Goal: Information Seeking & Learning: Check status

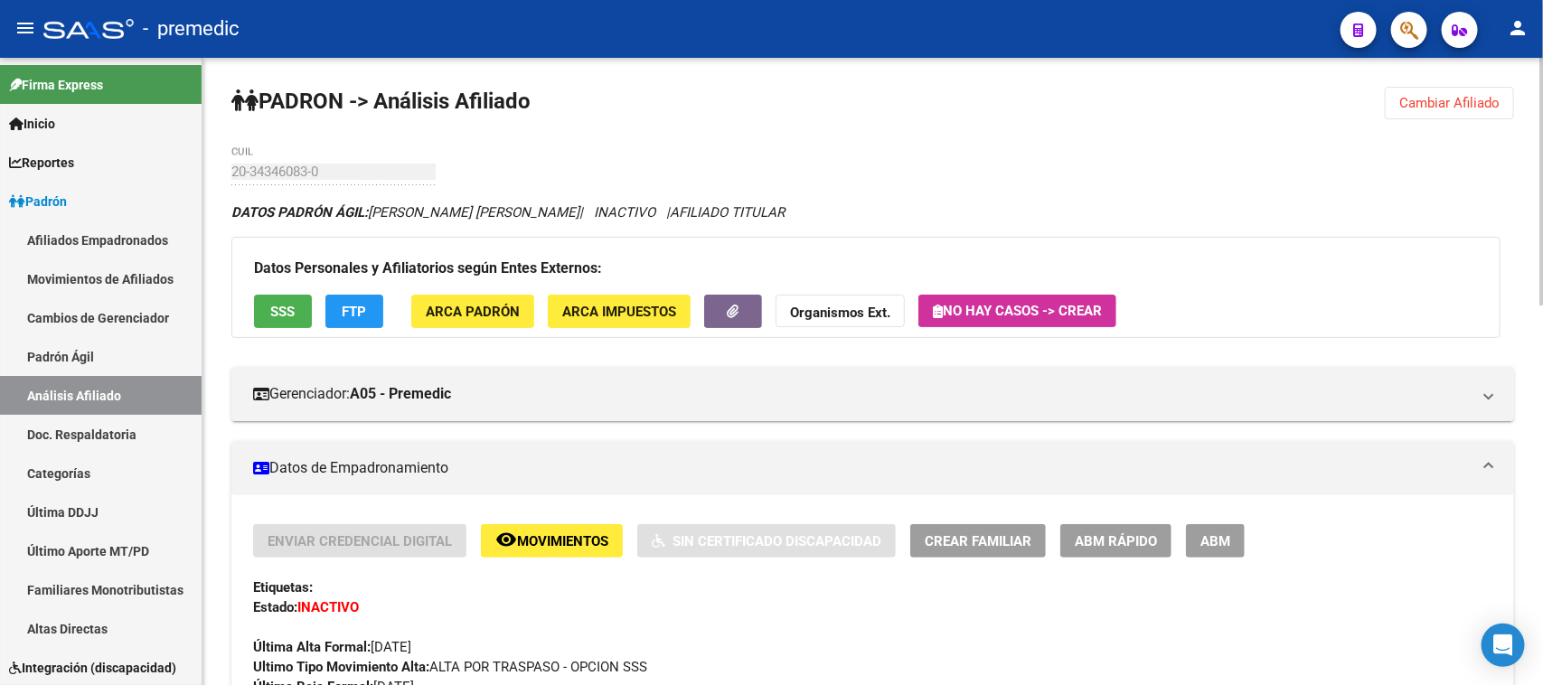
click at [1474, 92] on button "Cambiar Afiliado" at bounding box center [1449, 103] width 129 height 33
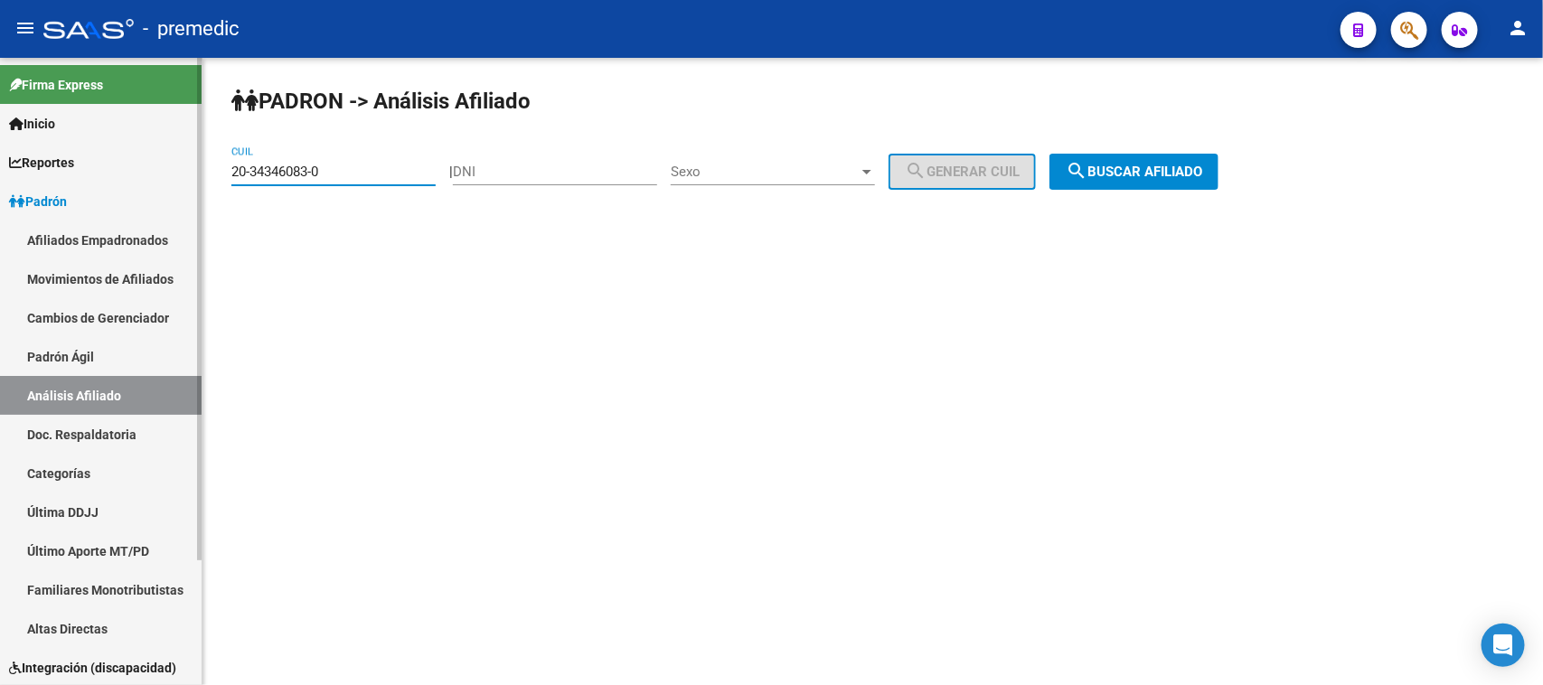
drag, startPoint x: 349, startPoint y: 165, endPoint x: 163, endPoint y: 165, distance: 186.3
click at [163, 165] on mat-sidenav-container "Firma Express Inicio Calendario SSS Instructivos Contacto OS Reportes [PERSON_N…" at bounding box center [771, 371] width 1543 height 627
paste input "29128727-2"
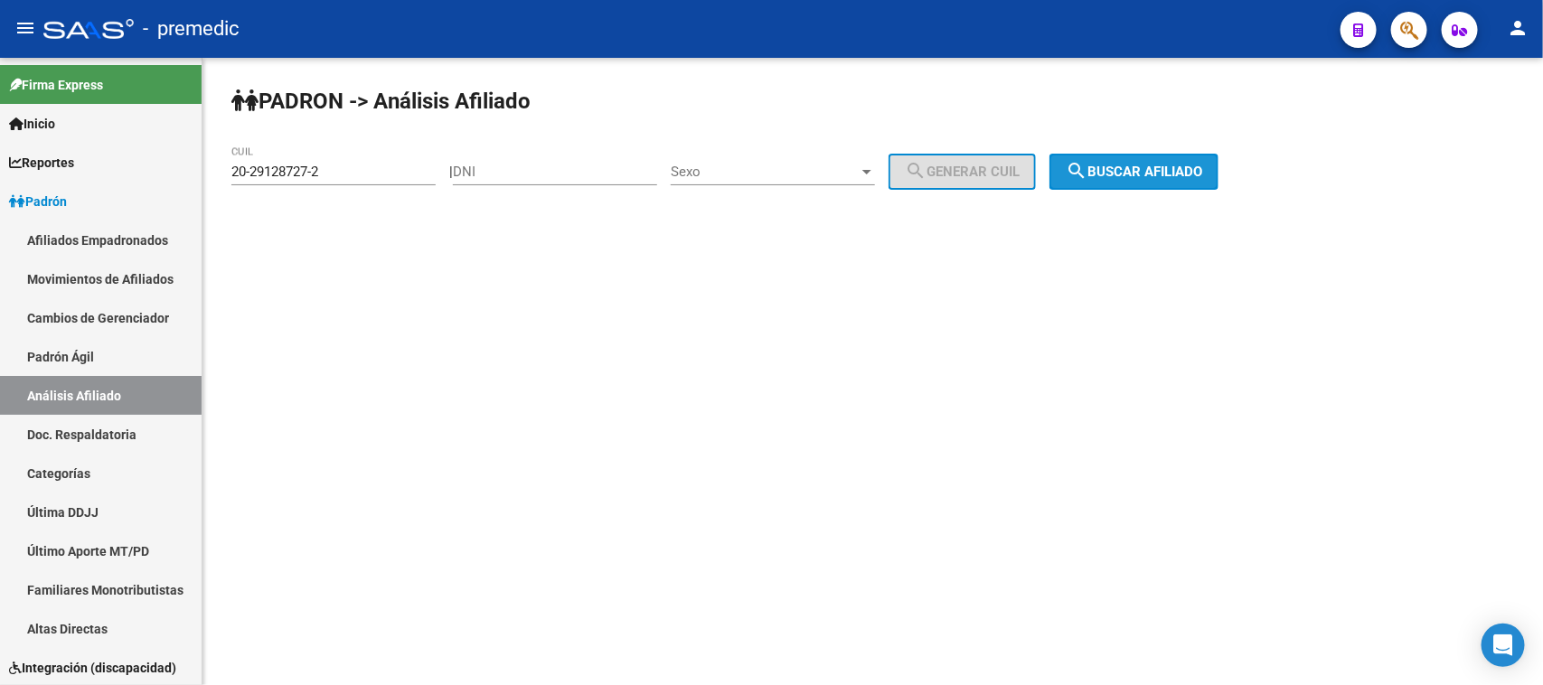
click at [1072, 165] on button "search Buscar afiliado" at bounding box center [1134, 172] width 169 height 36
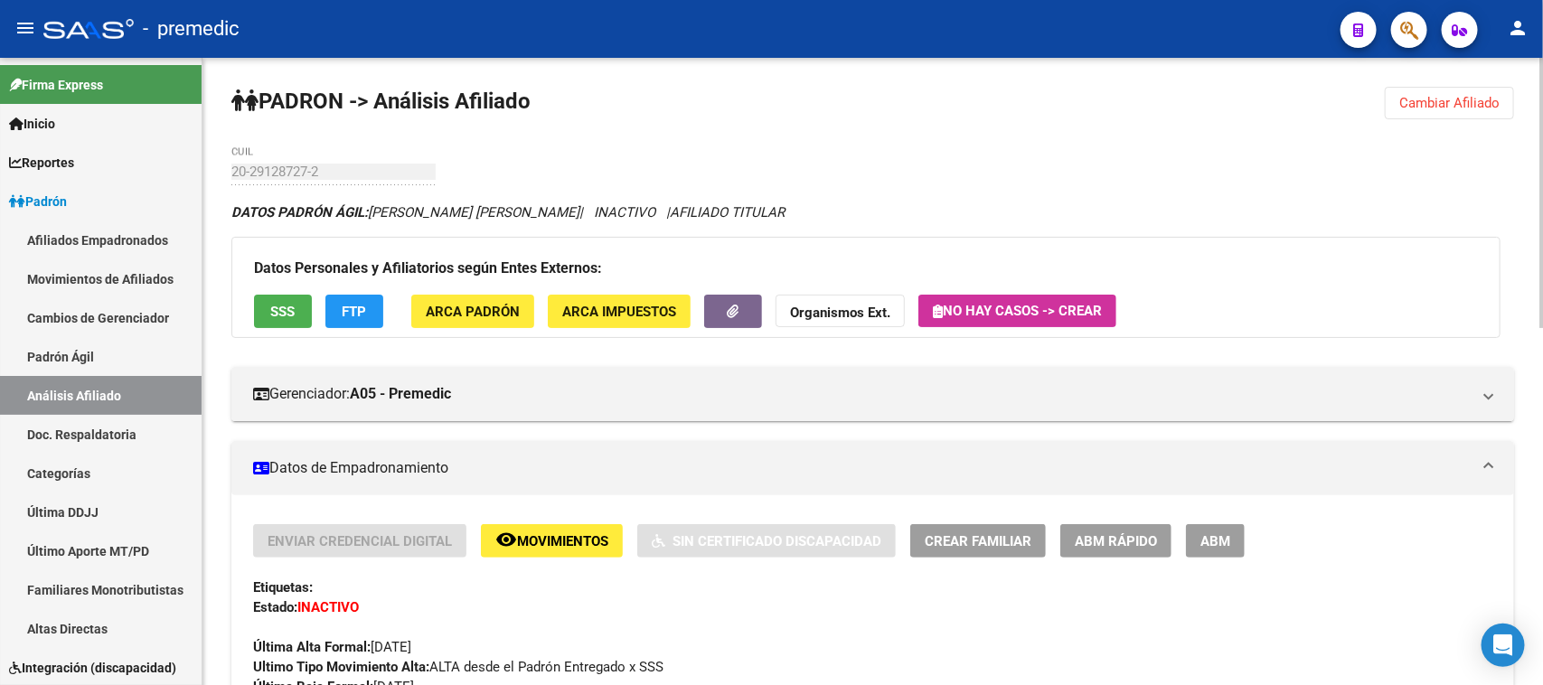
click at [1466, 92] on button "Cambiar Afiliado" at bounding box center [1449, 103] width 129 height 33
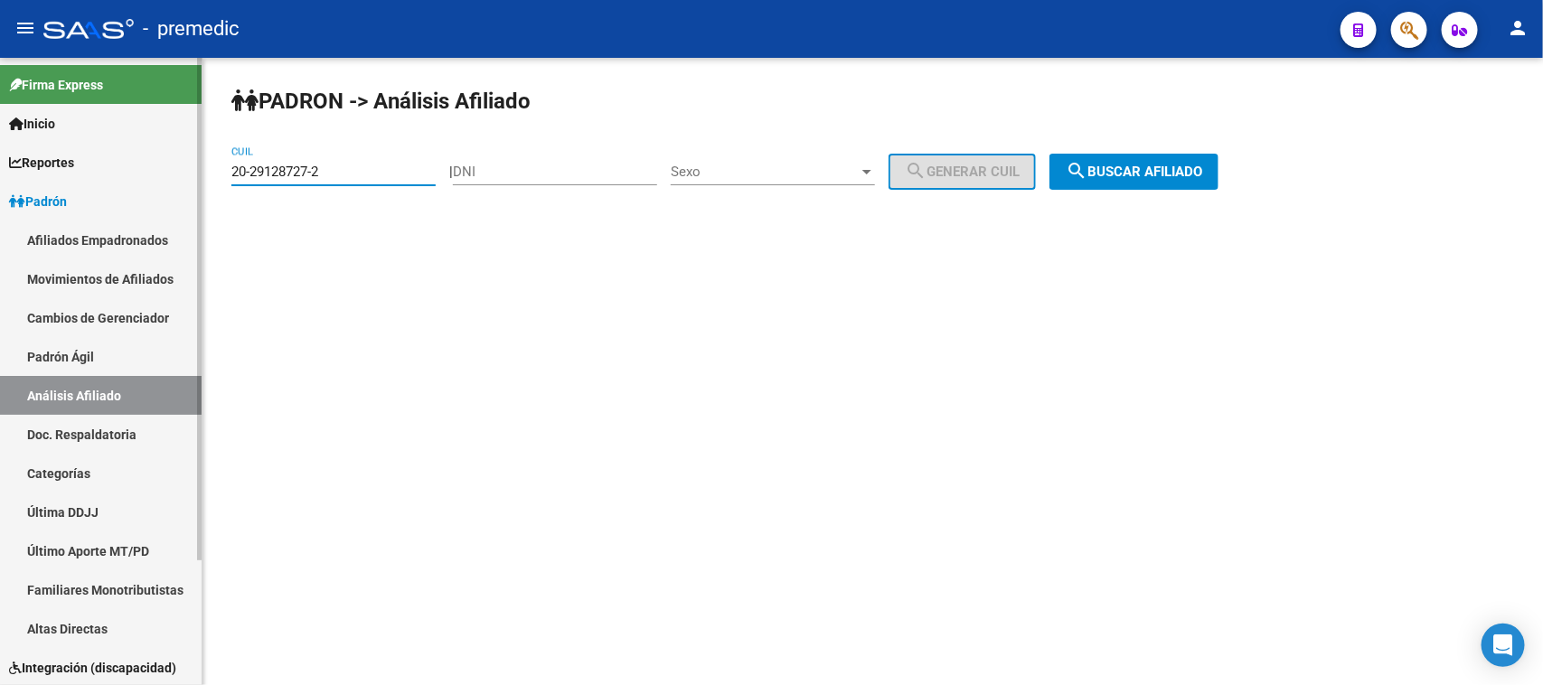
drag, startPoint x: 333, startPoint y: 176, endPoint x: 134, endPoint y: 147, distance: 201.0
click at [134, 147] on mat-sidenav-container "Firma Express Inicio Calendario SSS Instructivos Contacto OS Reportes [PERSON_N…" at bounding box center [771, 371] width 1543 height 627
paste input "3-30474124-4"
type input "23-30474124-4"
click at [1130, 184] on button "search Buscar afiliado" at bounding box center [1134, 172] width 169 height 36
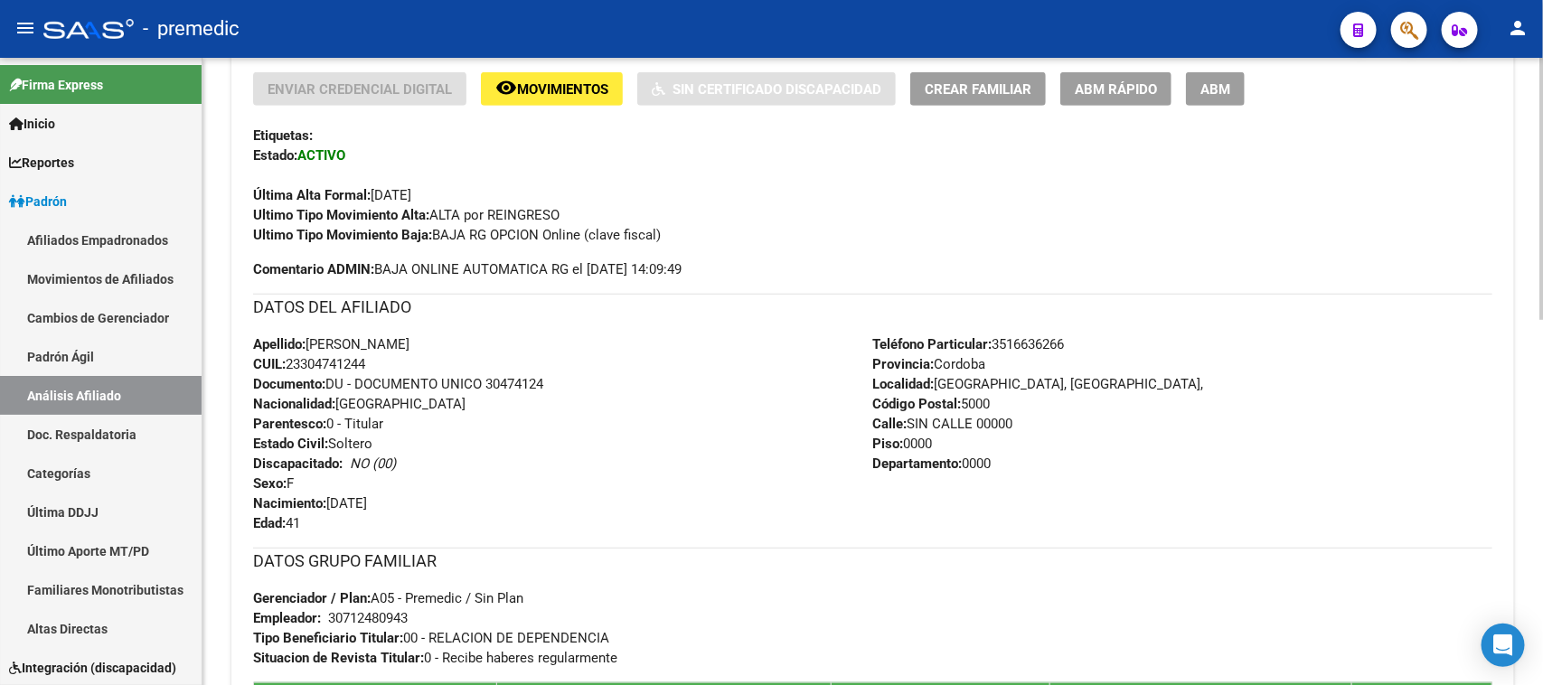
scroll to position [113, 0]
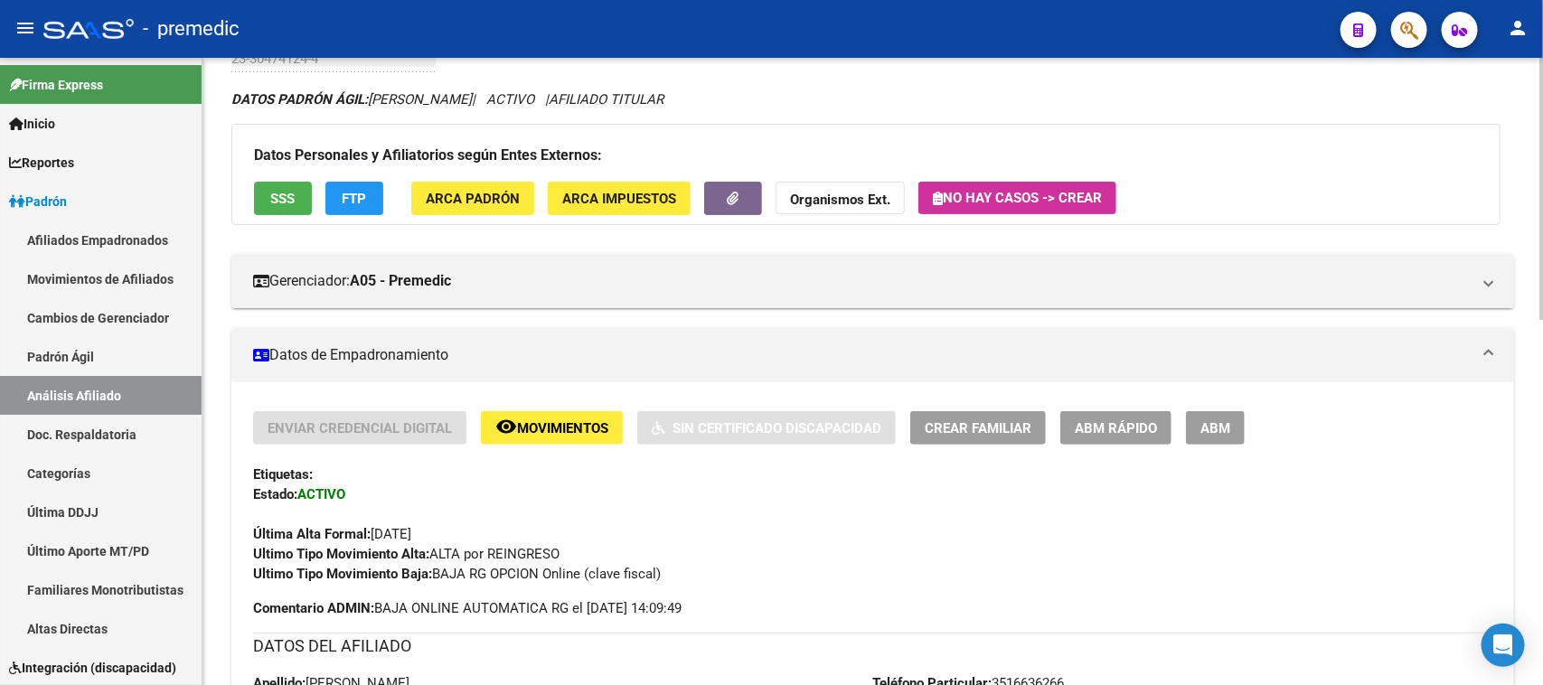
click at [529, 429] on span "Movimientos" at bounding box center [562, 428] width 91 height 16
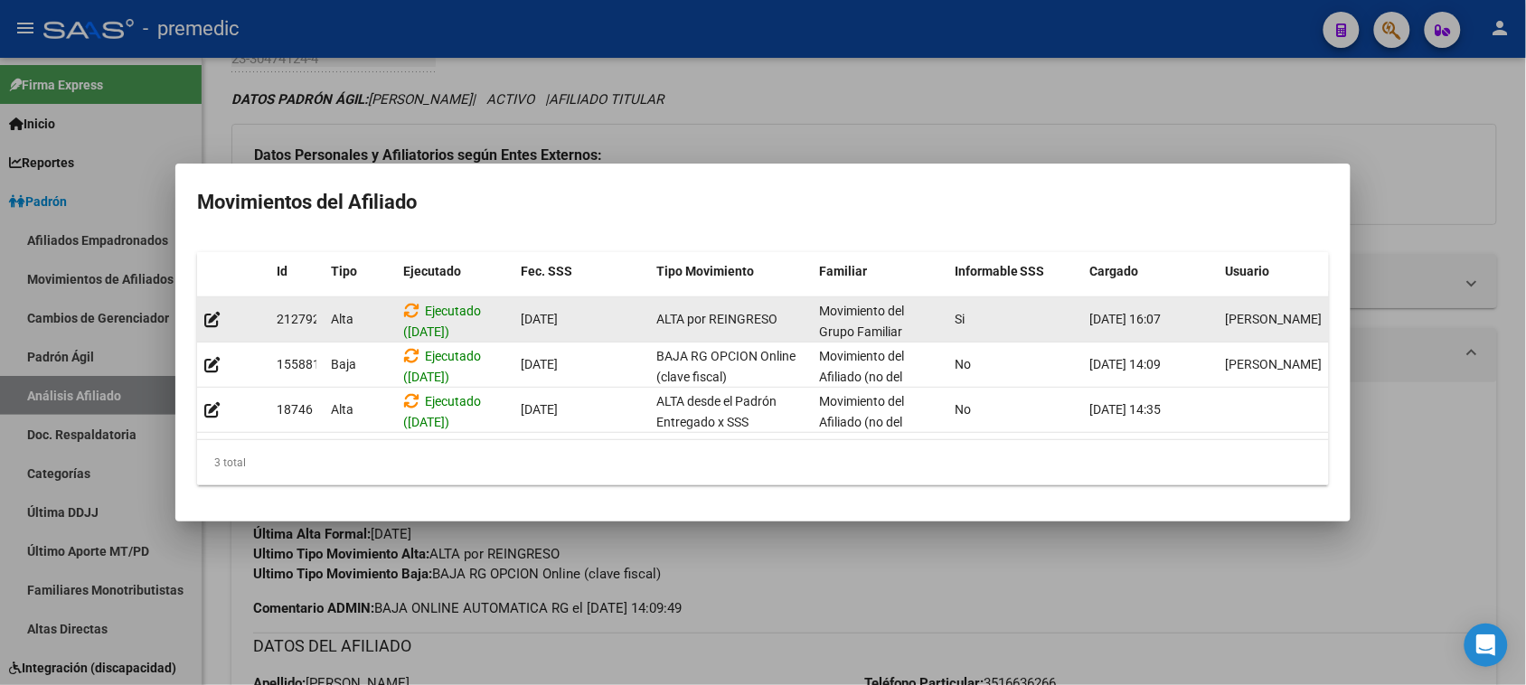
drag, startPoint x: 526, startPoint y: 313, endPoint x: 1008, endPoint y: 314, distance: 481.9
click at [1299, 313] on div "212792 [GEOGRAPHIC_DATA] ([DATE]) [DATE] ALTA por REINGRESO Movimiento del Grup…" at bounding box center [775, 319] width 1157 height 45
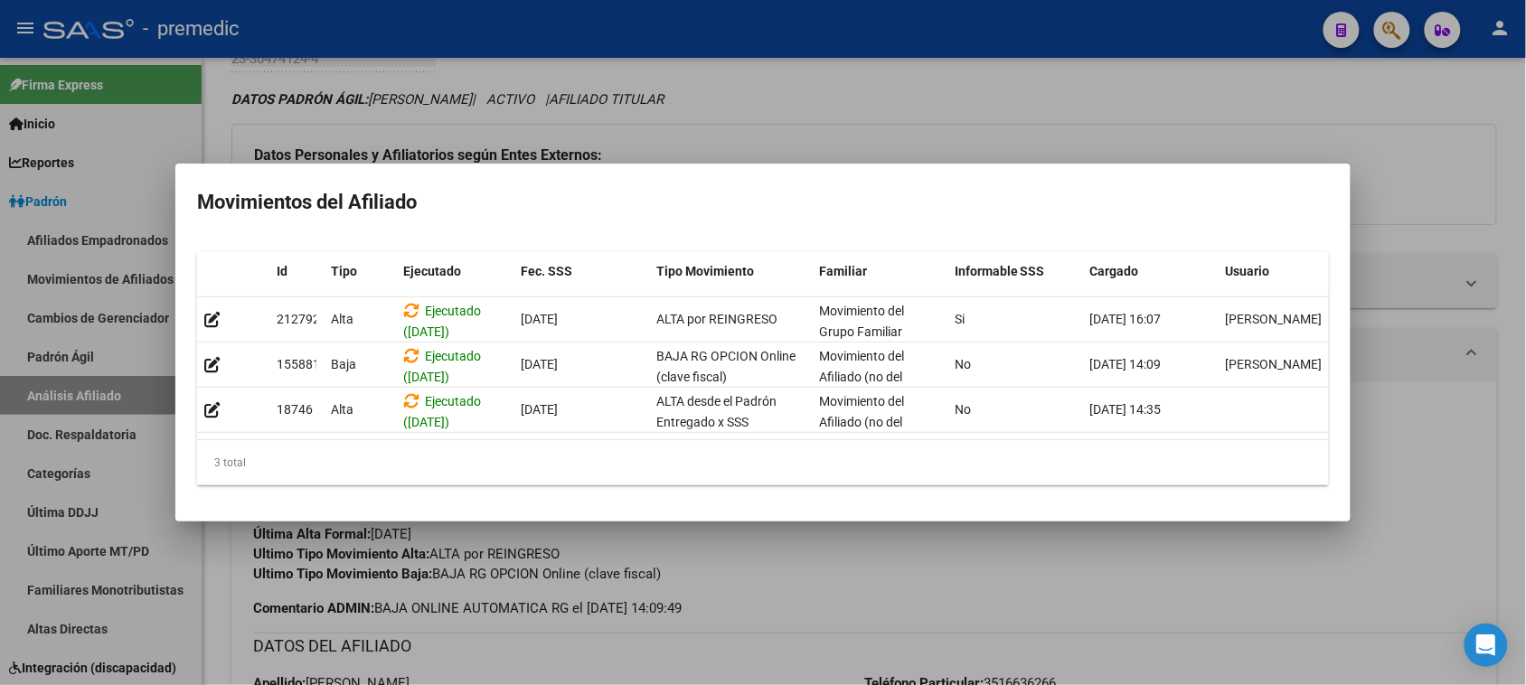
click at [882, 586] on div at bounding box center [763, 342] width 1526 height 685
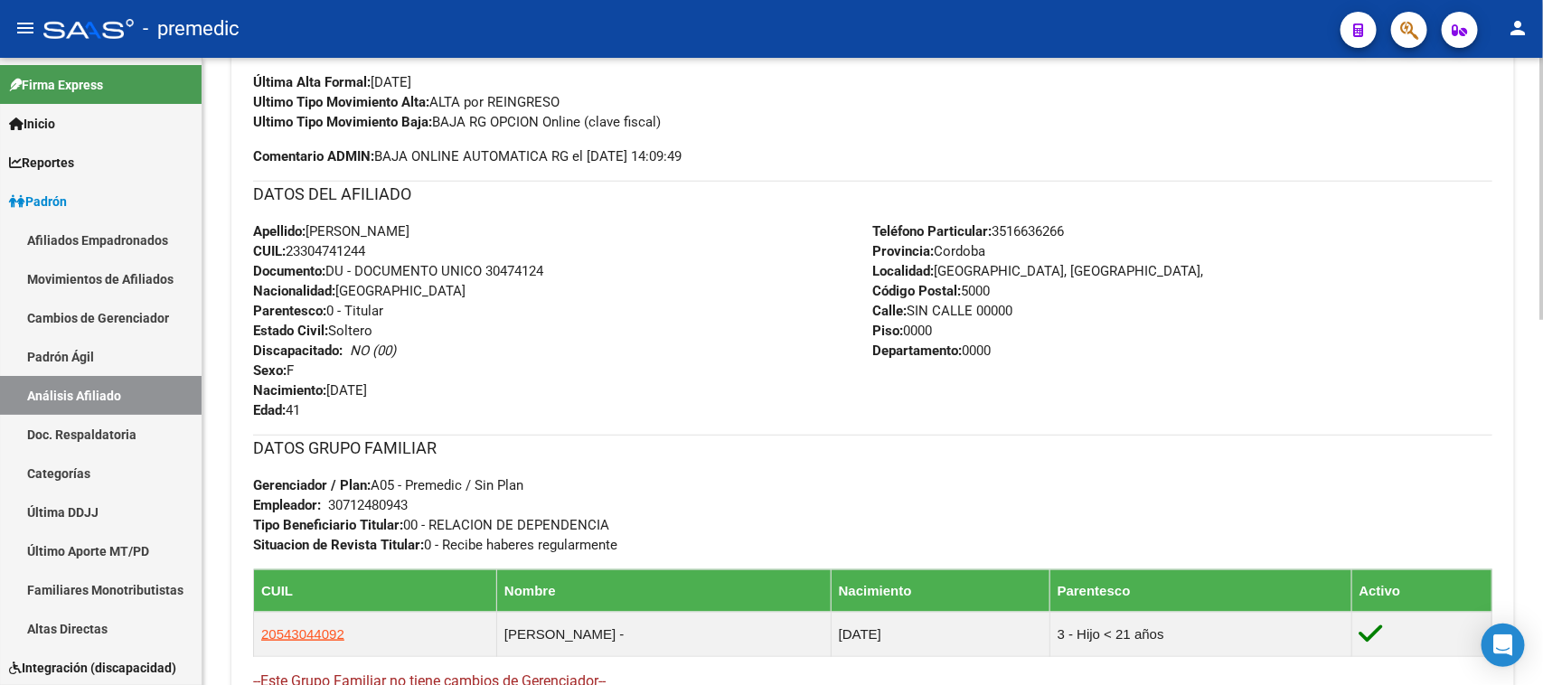
scroll to position [880, 0]
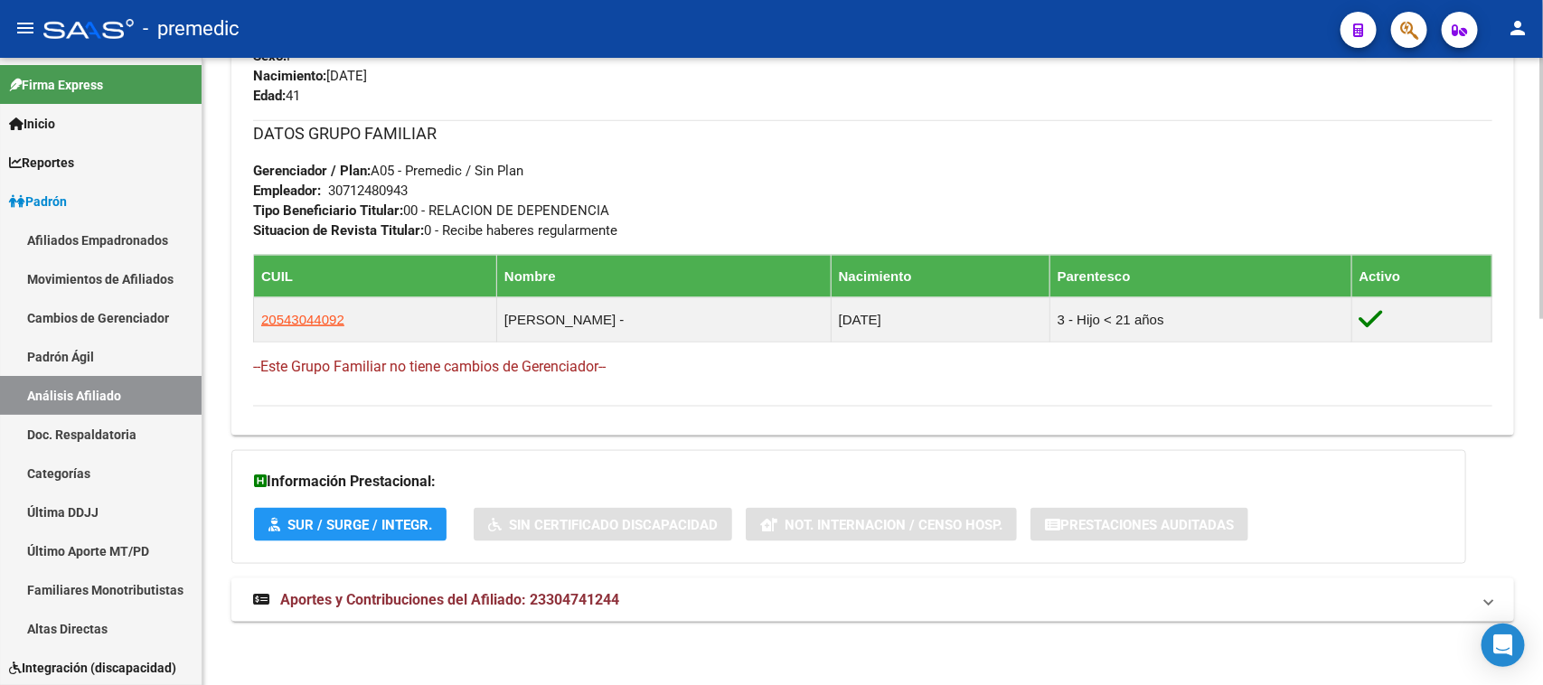
click at [331, 588] on mat-expansion-panel-header "Aportes y Contribuciones del Afiliado: 23304741244" at bounding box center [872, 600] width 1283 height 43
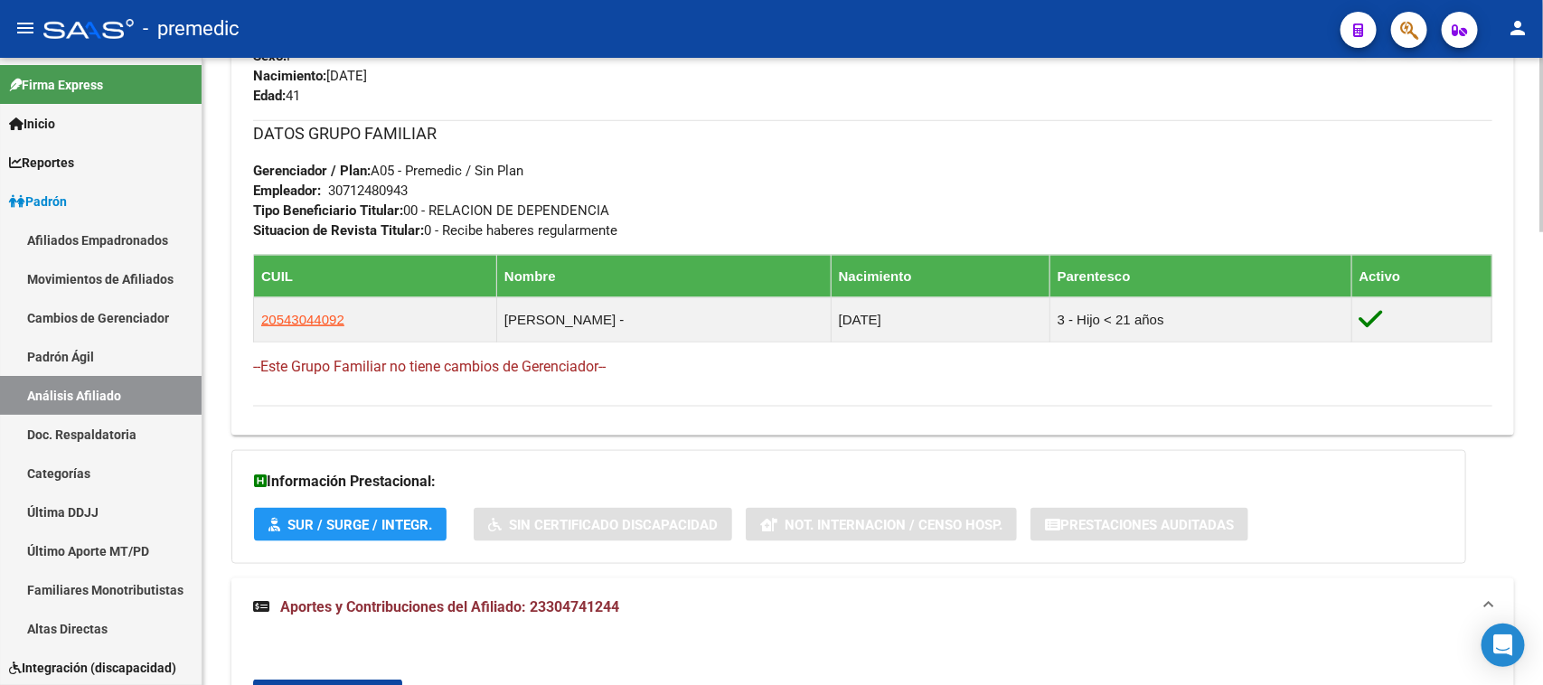
scroll to position [1332, 0]
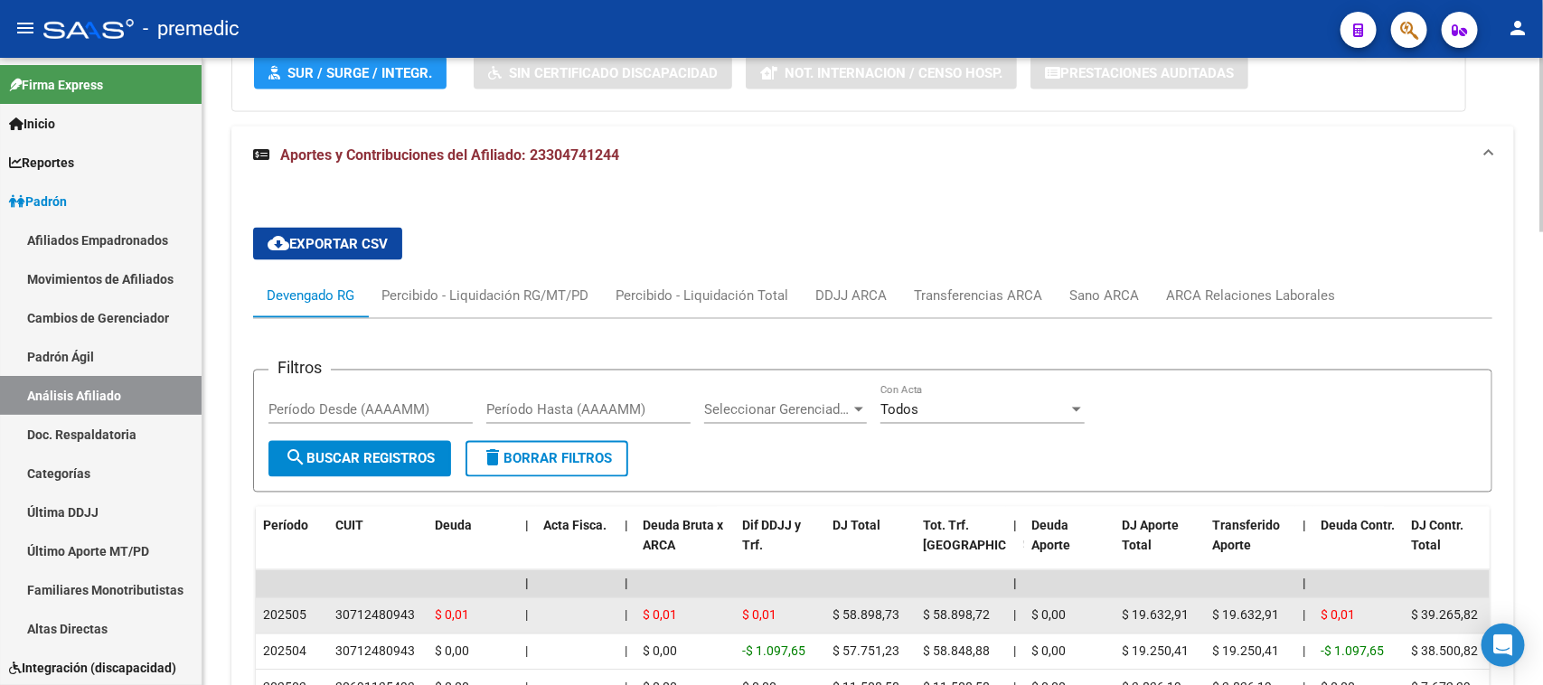
click at [351, 617] on div "30712480943" at bounding box center [375, 616] width 80 height 21
copy div "30712480943"
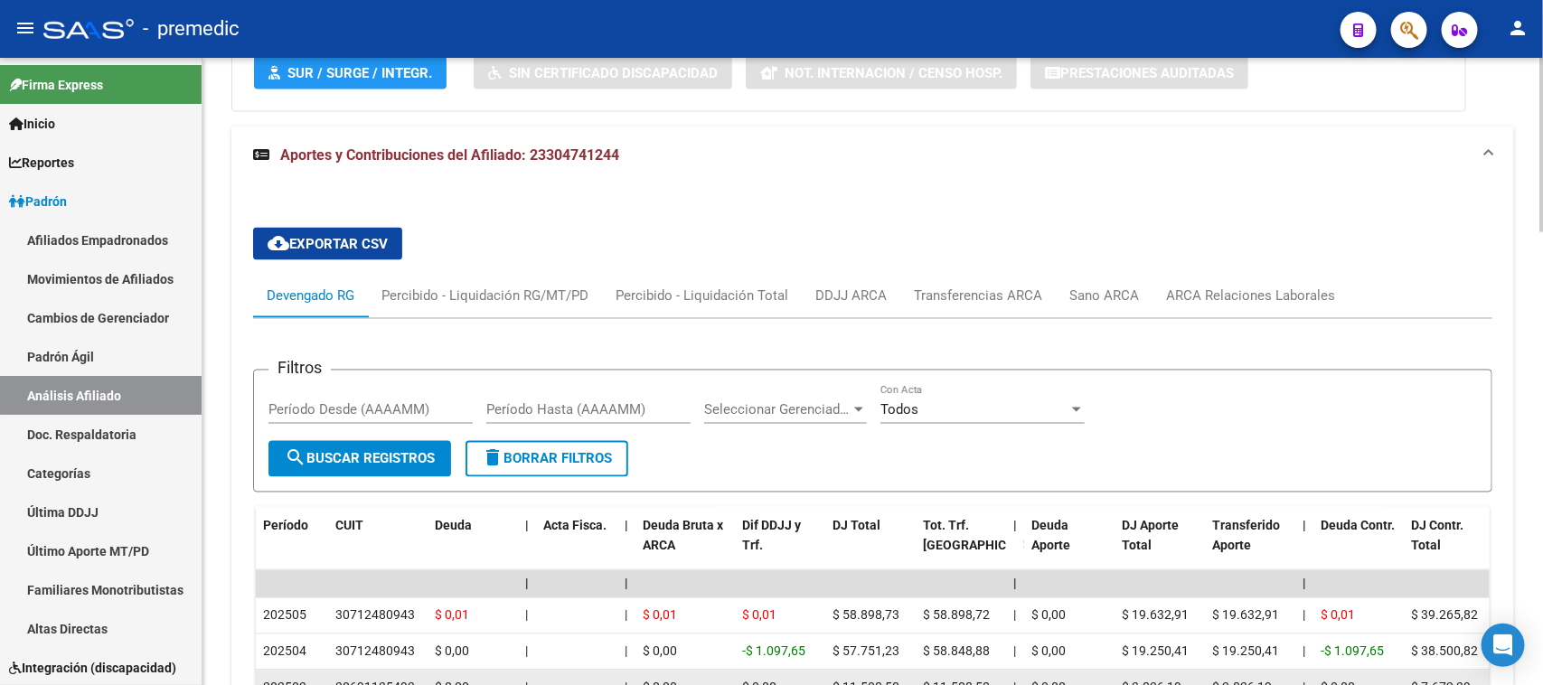
scroll to position [1635, 0]
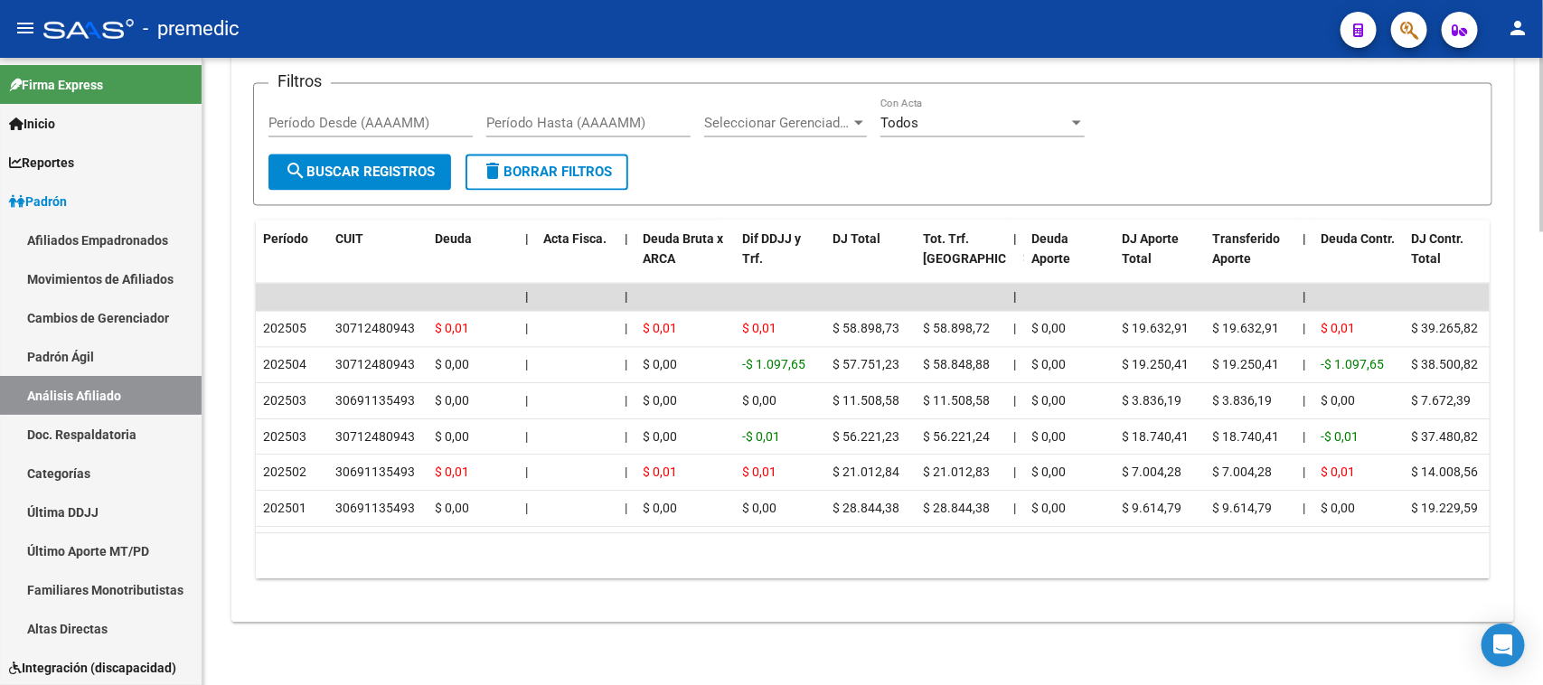
copy div "30712480943"
